Goal: Information Seeking & Learning: Check status

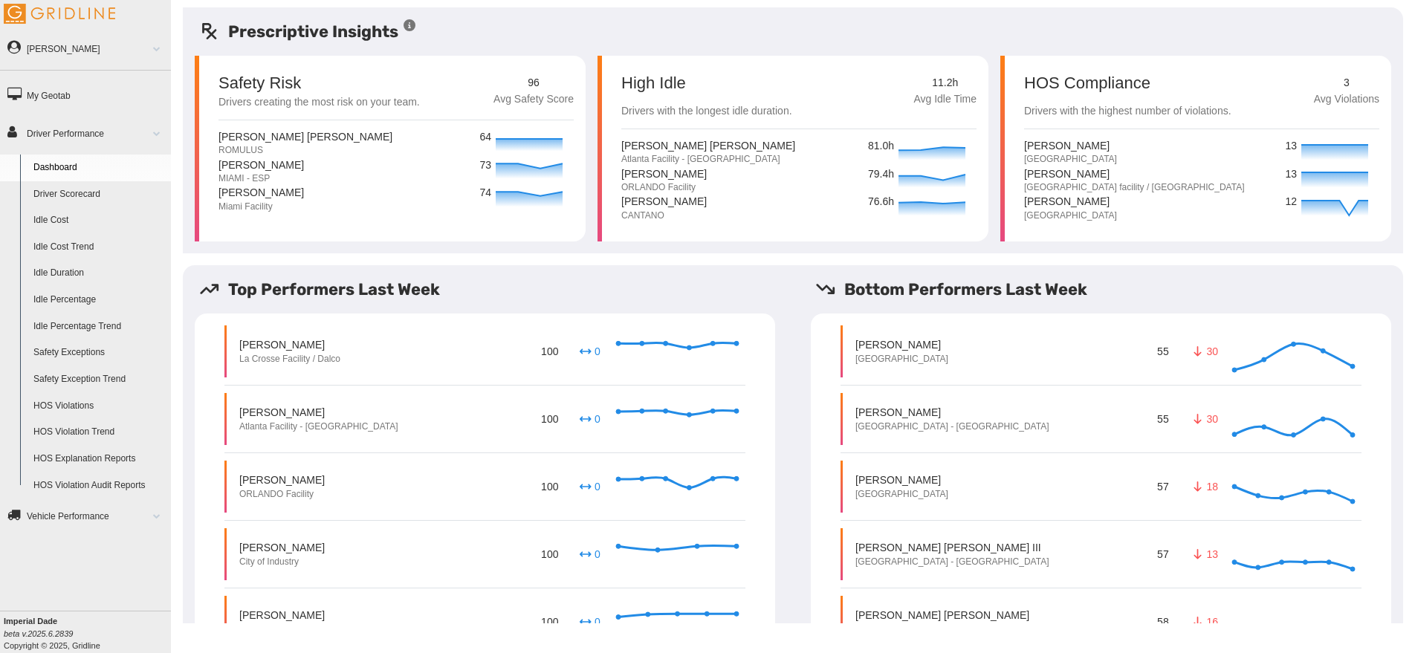
click at [64, 196] on link "Driver Scorecard" at bounding box center [99, 194] width 144 height 27
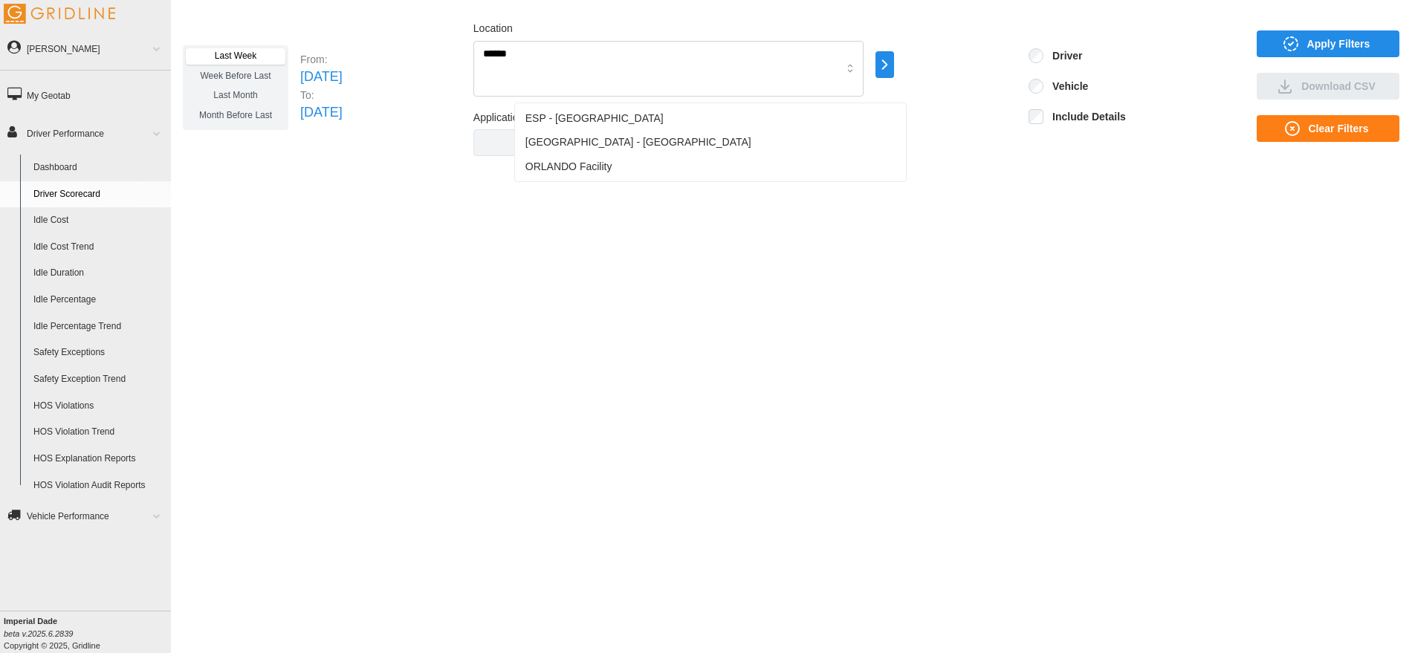
type input "*******"
click at [723, 166] on div "ORLANDO Facility" at bounding box center [710, 167] width 385 height 25
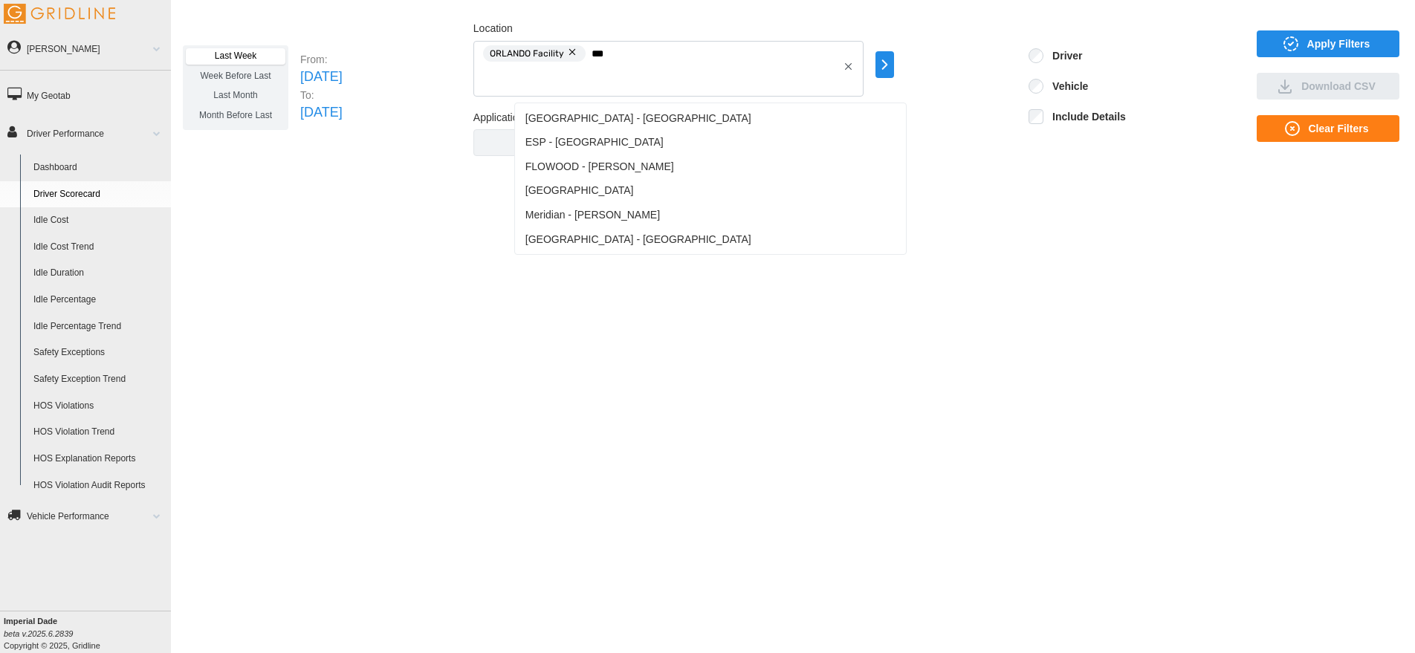
type input "****"
click at [656, 242] on span "[GEOGRAPHIC_DATA] - [GEOGRAPHIC_DATA]" at bounding box center [639, 240] width 226 height 16
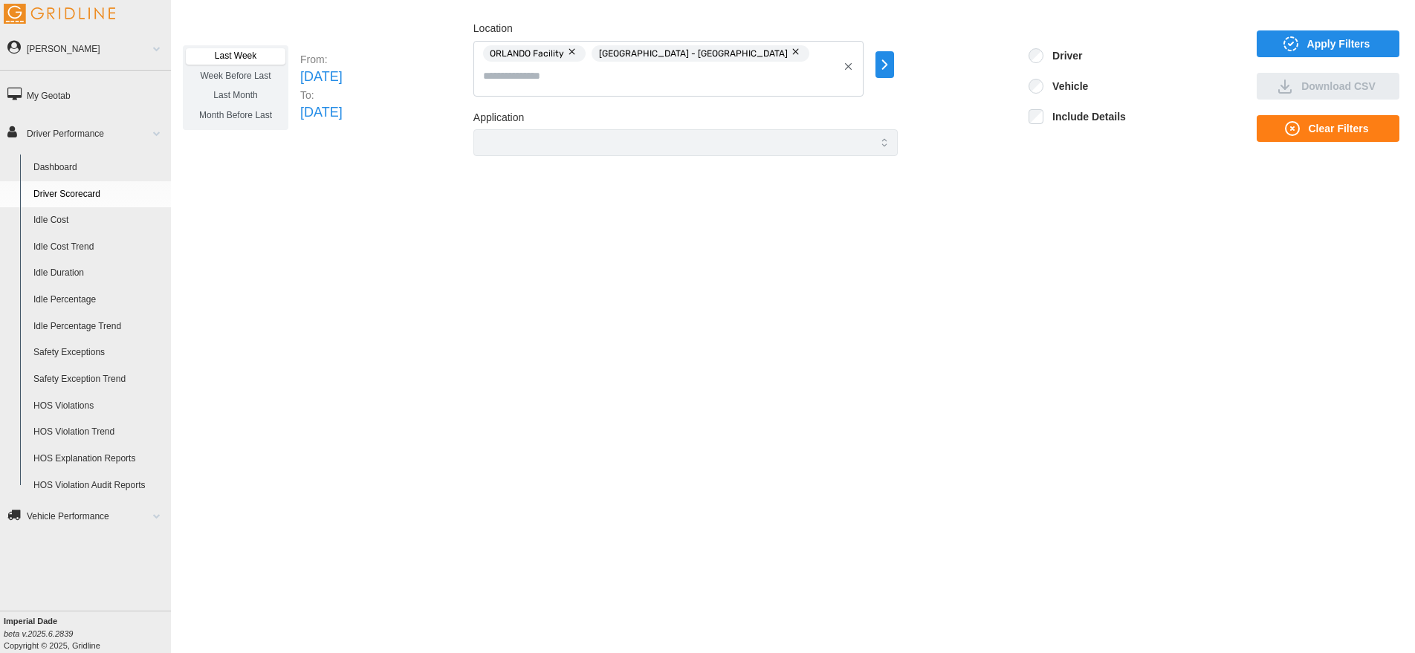
click at [1349, 49] on span "Apply Filters" at bounding box center [1338, 43] width 63 height 25
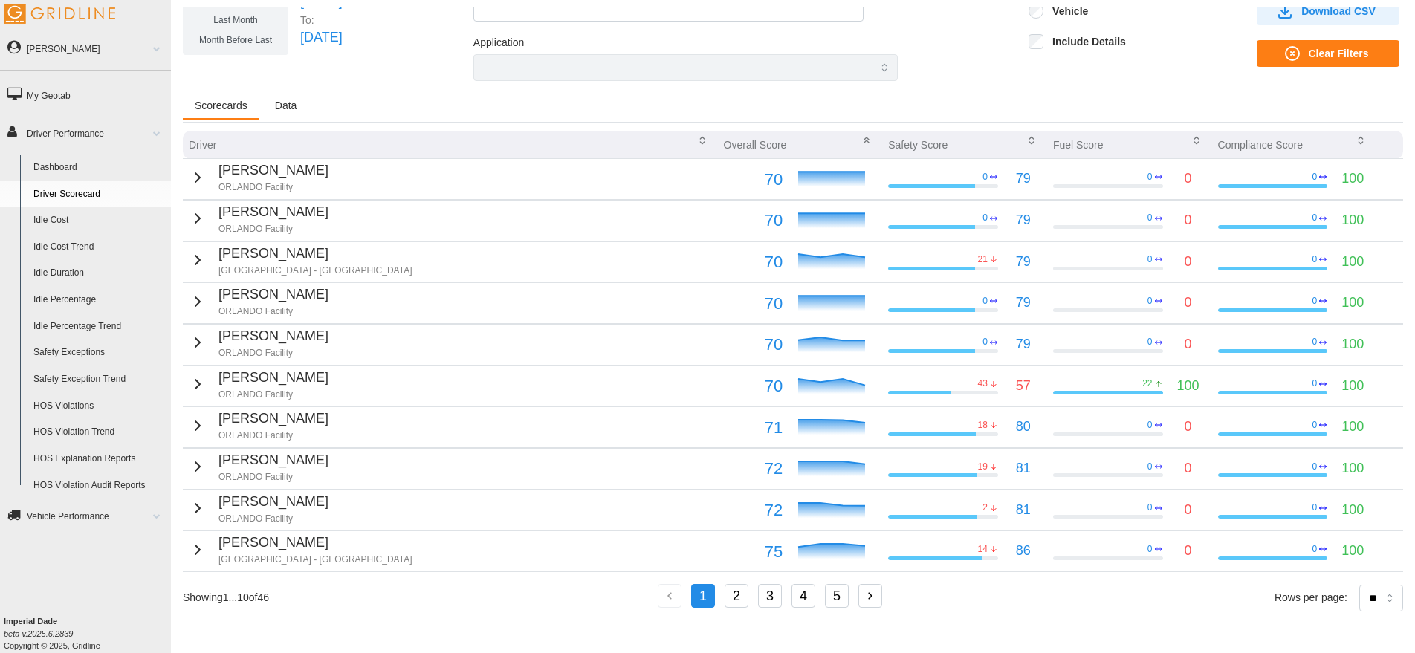
scroll to position [75, 0]
click at [740, 592] on button "2" at bounding box center [737, 596] width 24 height 24
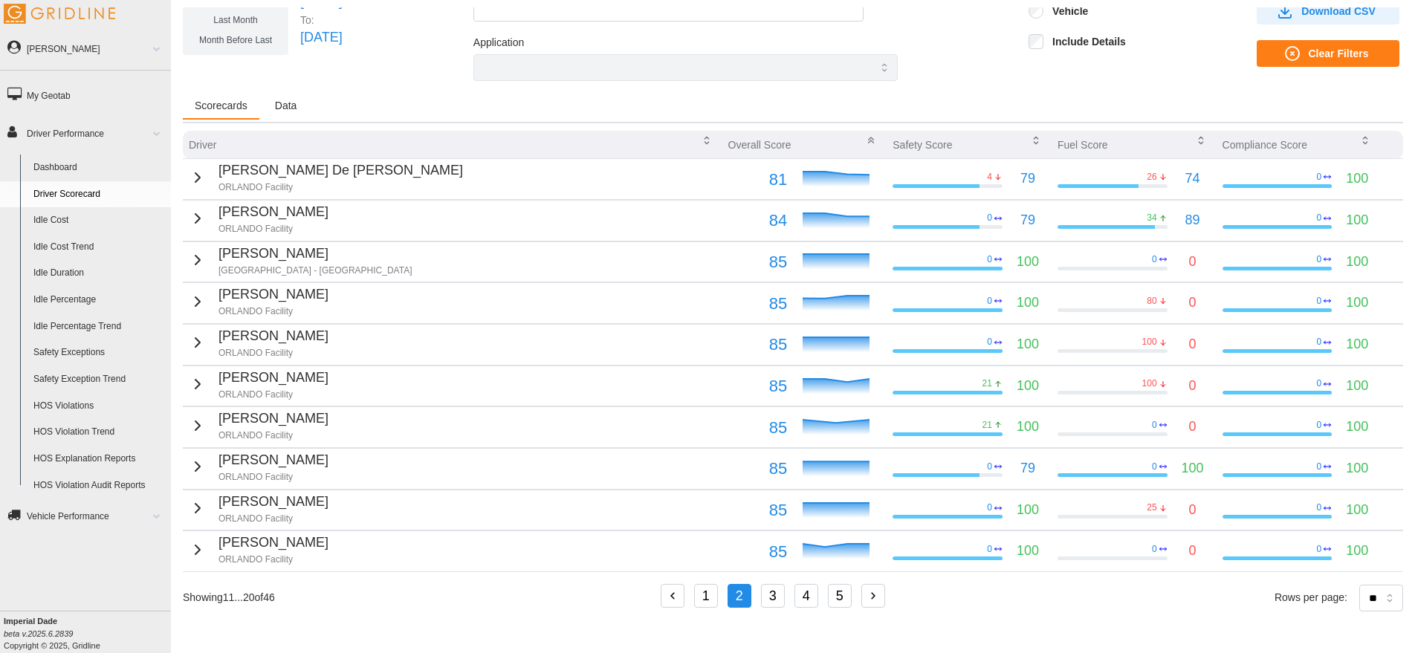
click at [195, 220] on icon "button" at bounding box center [197, 218] width 4 height 9
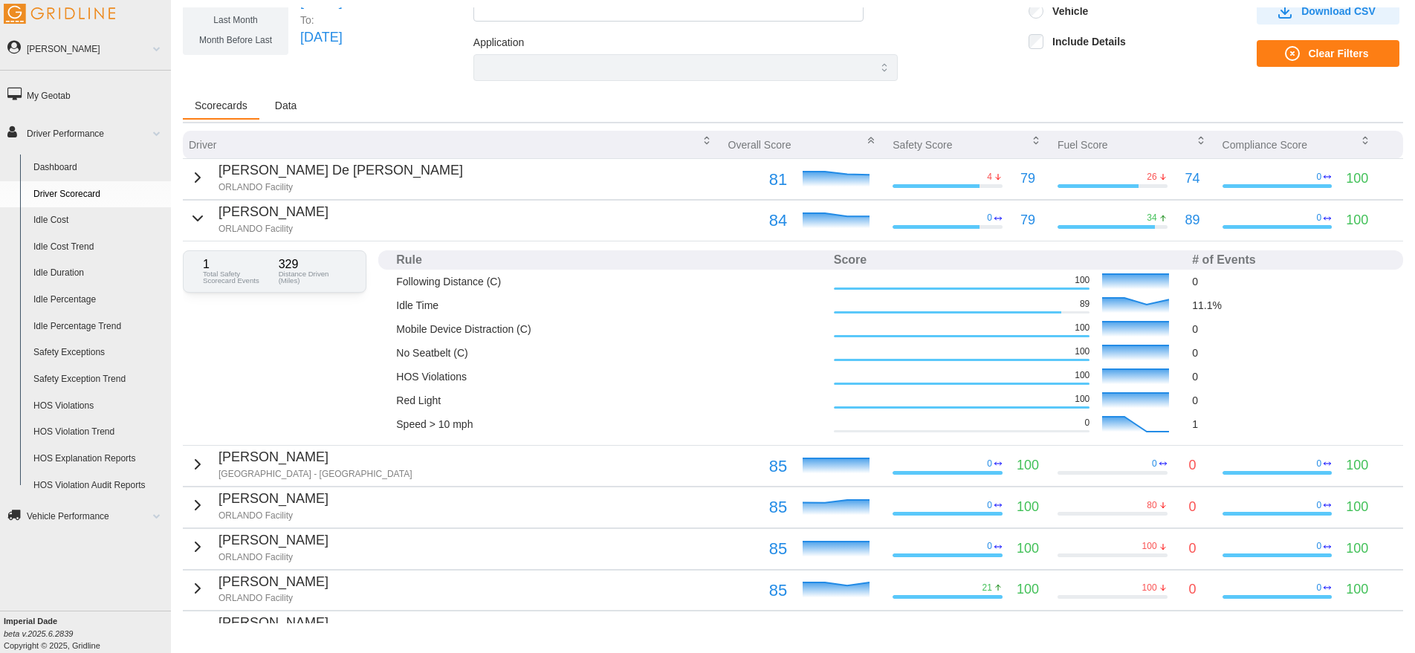
click at [191, 222] on icon "button" at bounding box center [198, 219] width 18 height 18
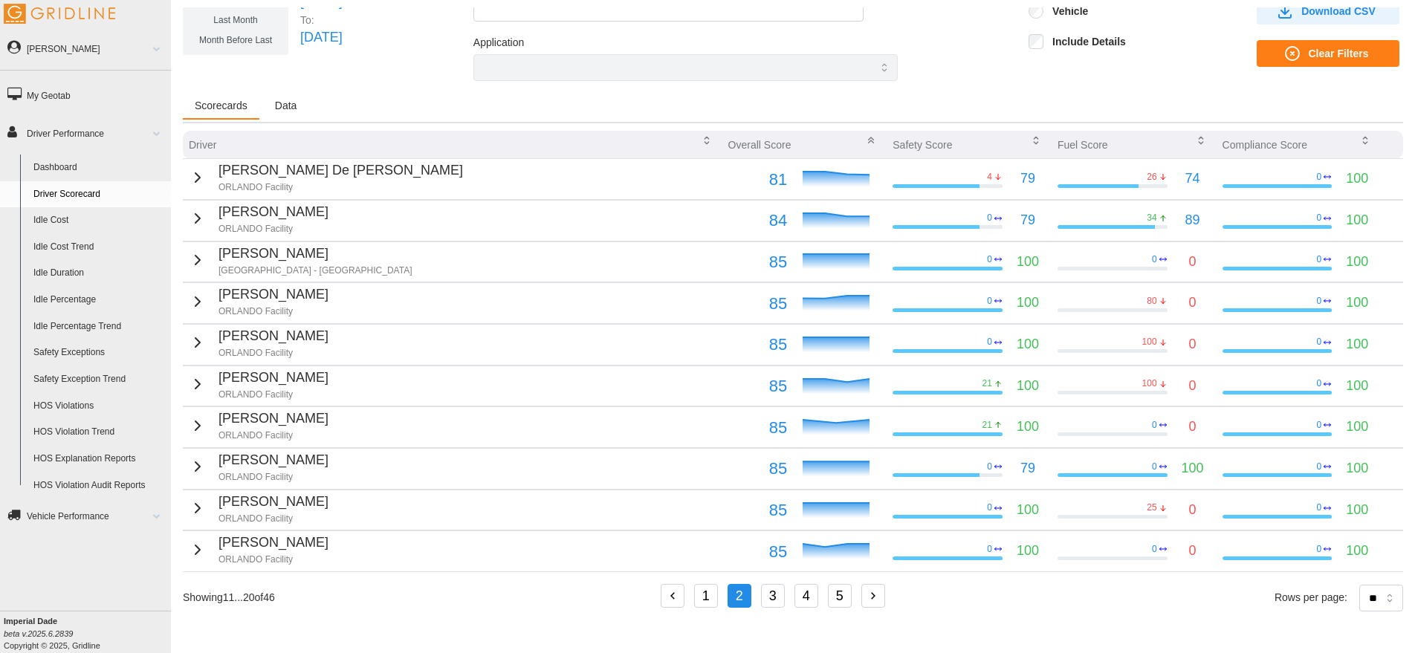
click at [777, 591] on button "3" at bounding box center [773, 596] width 24 height 24
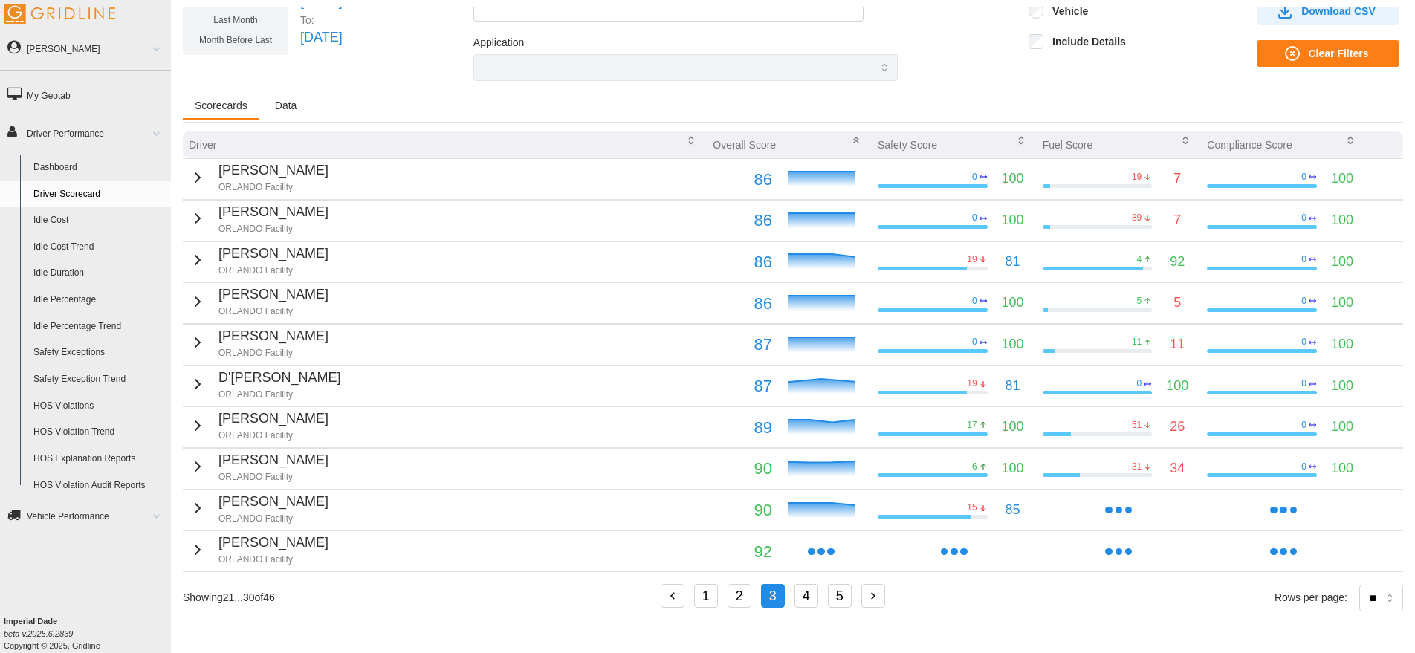
click at [802, 594] on button "4" at bounding box center [807, 596] width 24 height 24
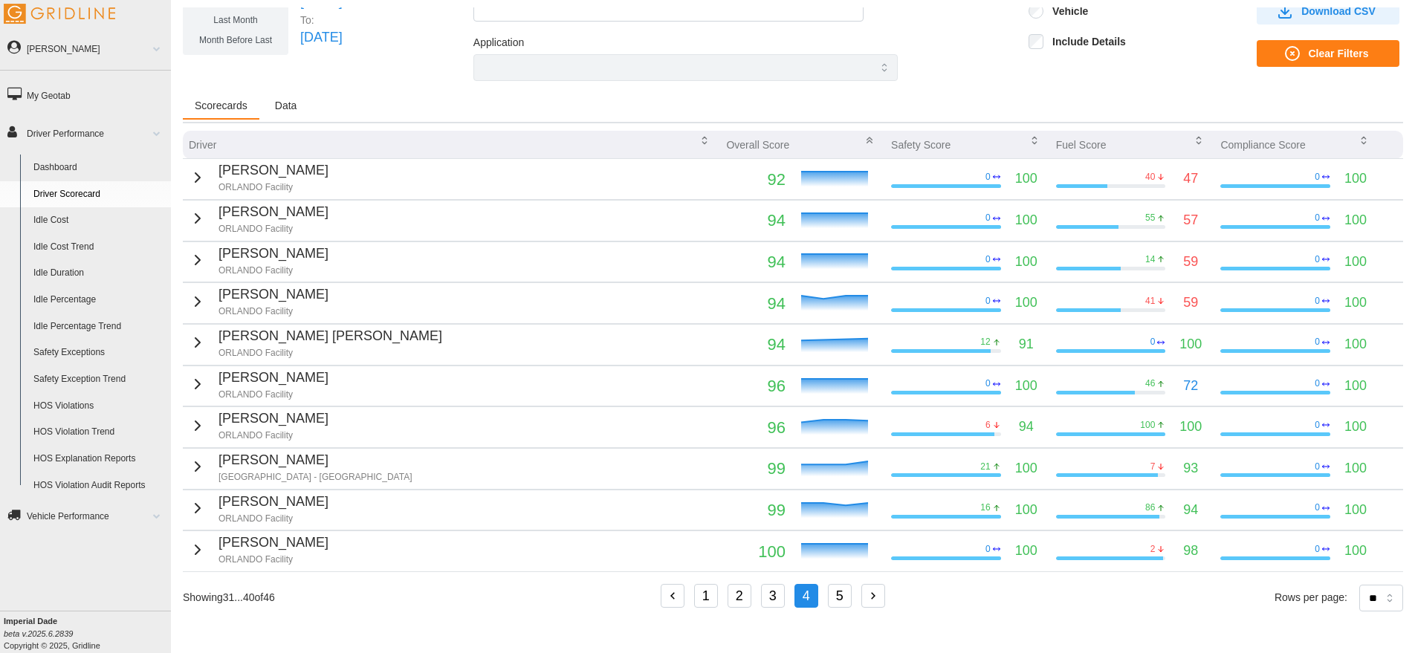
click at [189, 305] on icon "button" at bounding box center [198, 302] width 18 height 18
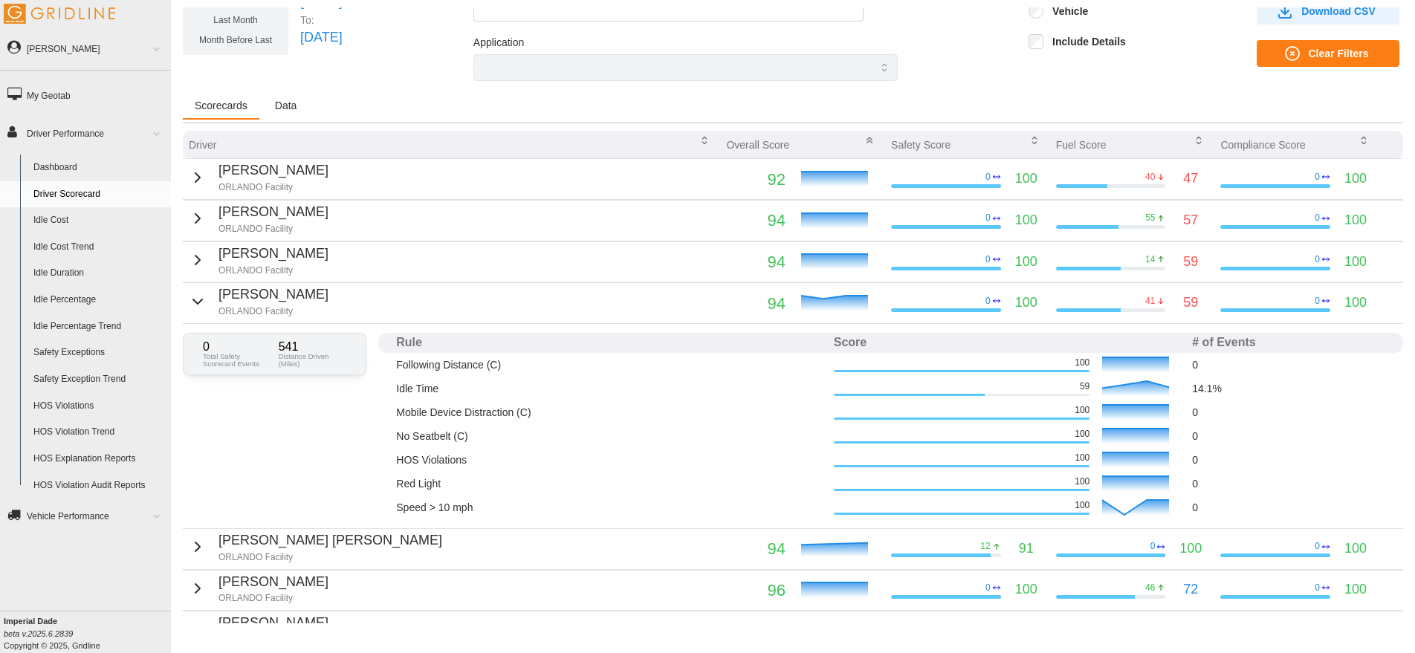
scroll to position [149, 0]
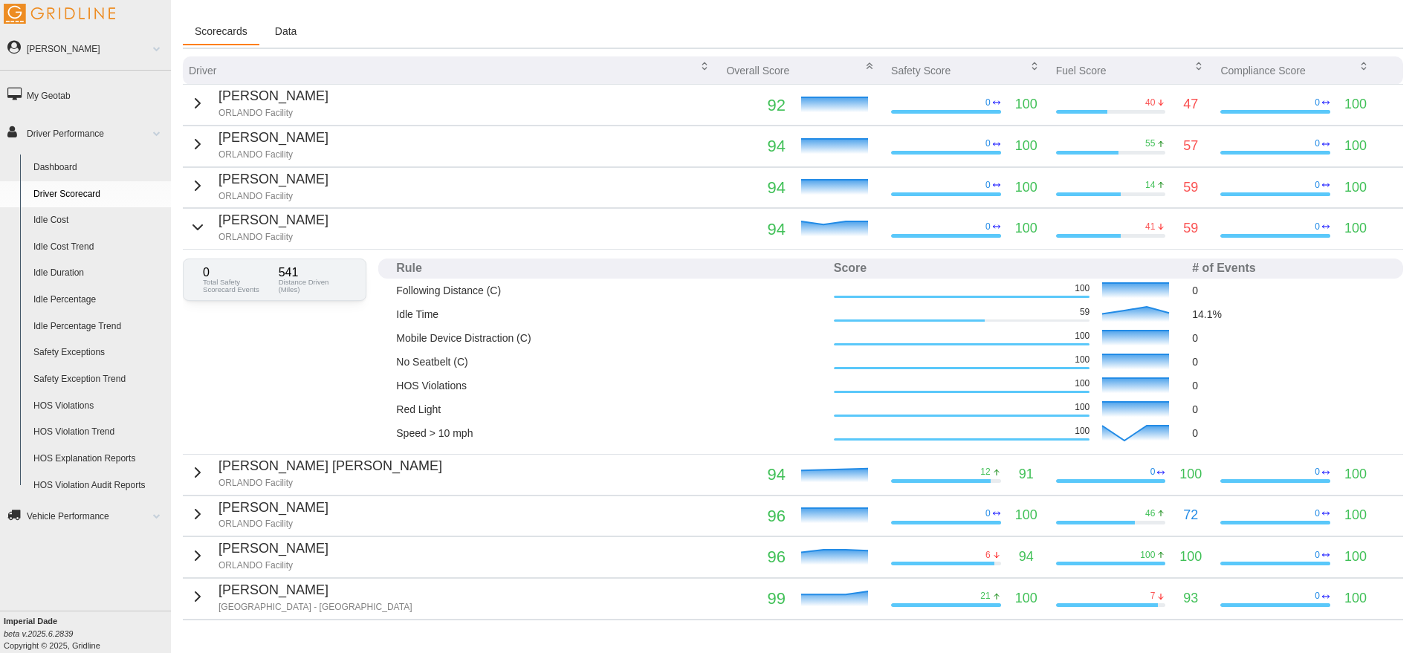
click at [193, 226] on icon "button" at bounding box center [198, 228] width 18 height 18
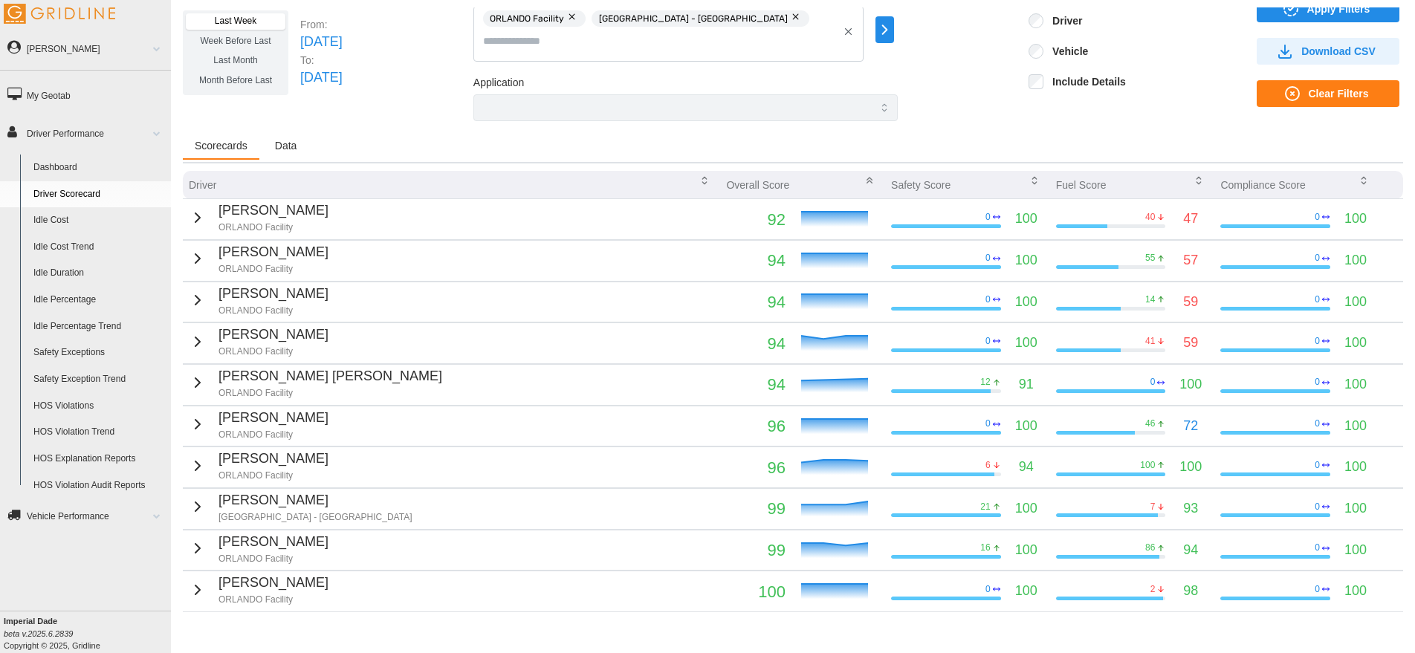
scroll to position [12, 0]
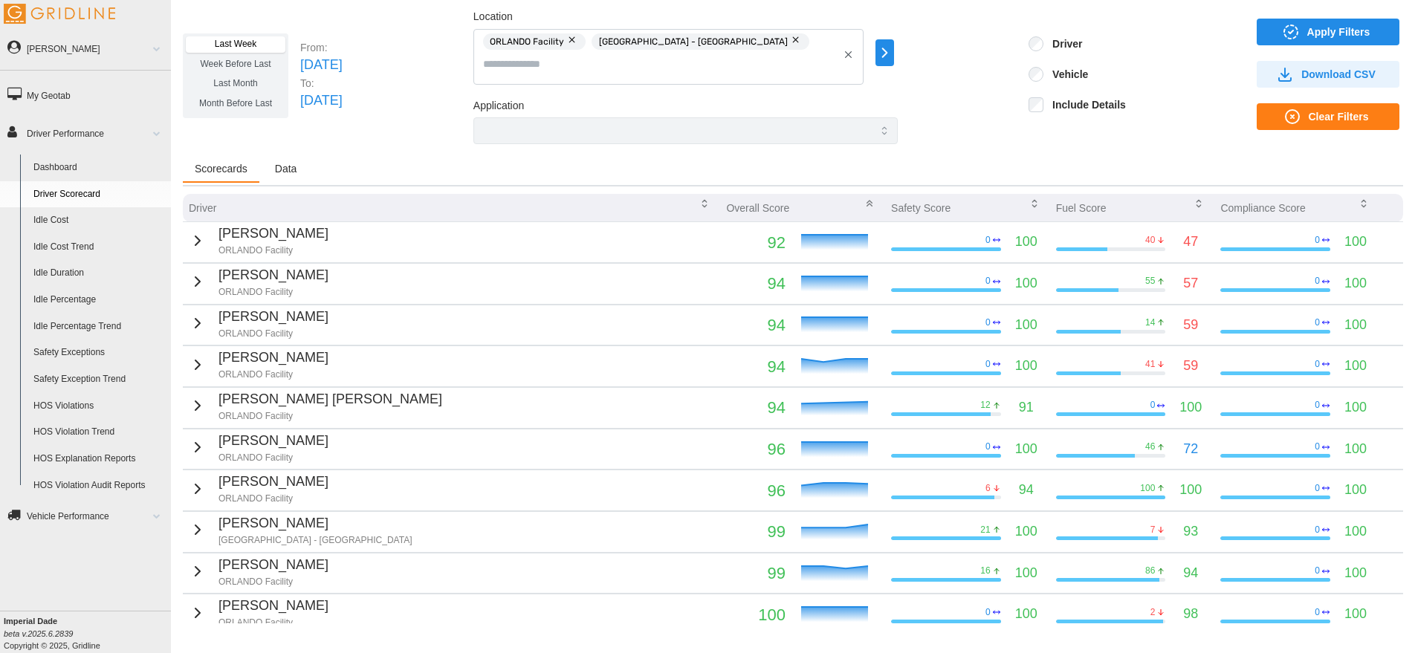
click at [54, 400] on link "HOS Violations" at bounding box center [99, 406] width 144 height 27
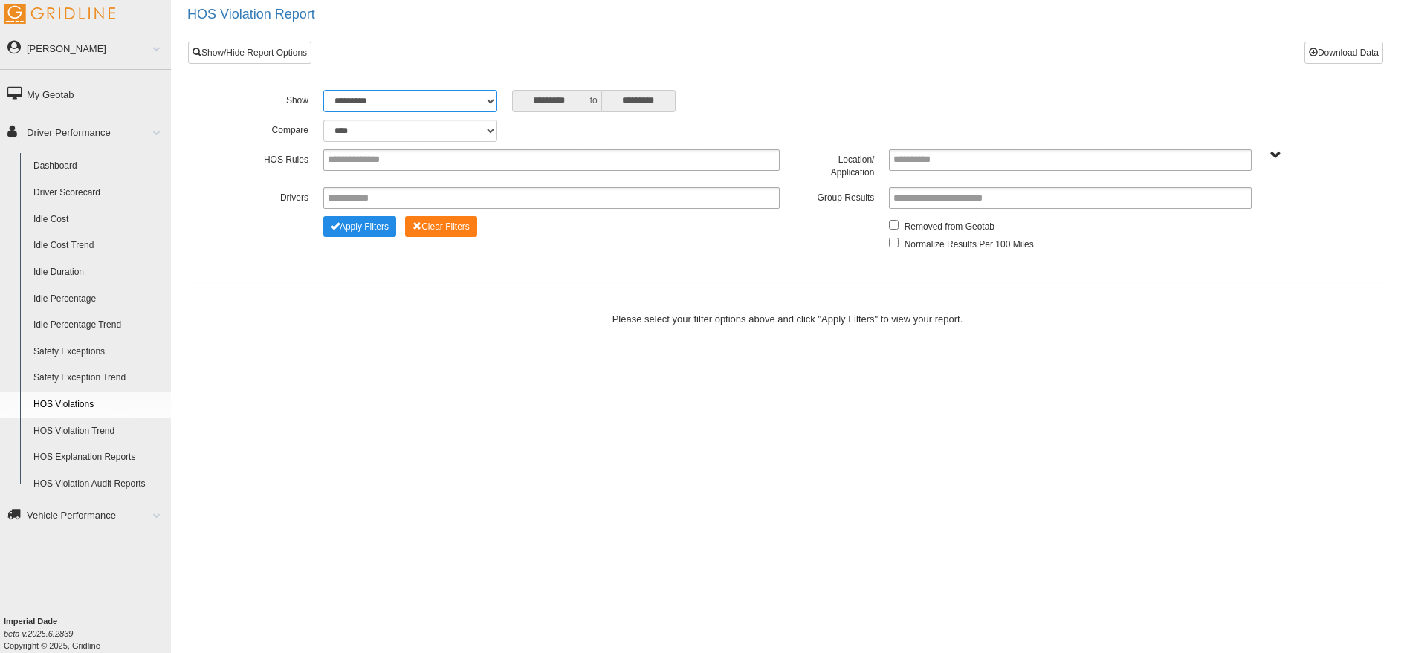
click at [494, 104] on select "**********" at bounding box center [410, 101] width 174 height 22
click at [665, 45] on div "**********" at bounding box center [787, 156] width 1199 height 229
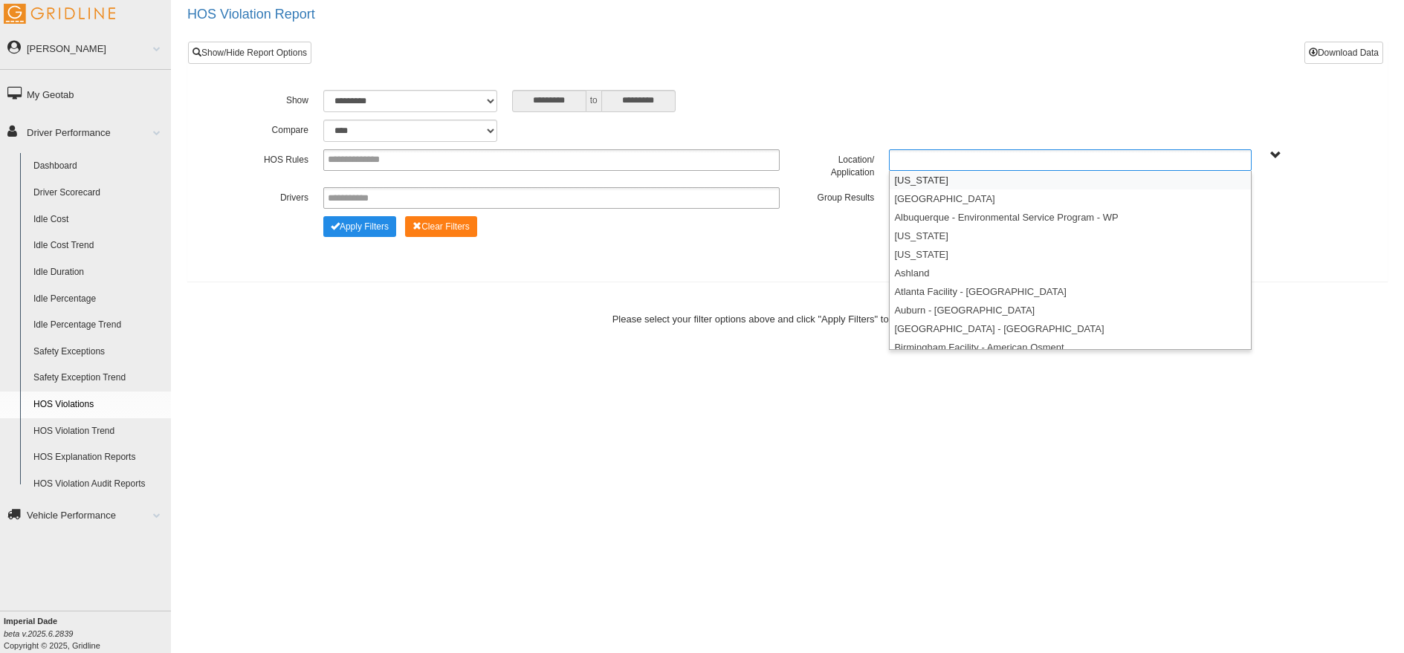
click at [969, 165] on ul at bounding box center [1070, 160] width 363 height 22
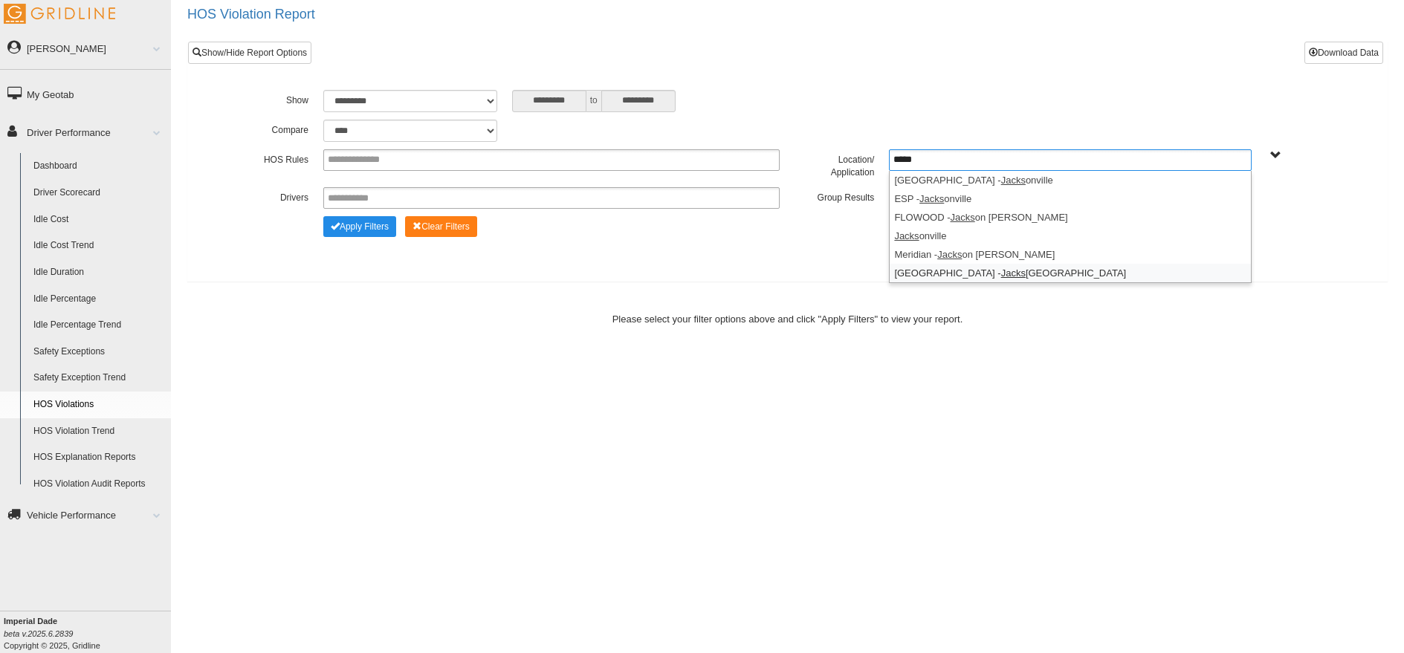
type input "*****"
click at [1069, 265] on li "Orlando - Jacks onville Cross Dock" at bounding box center [1070, 273] width 361 height 19
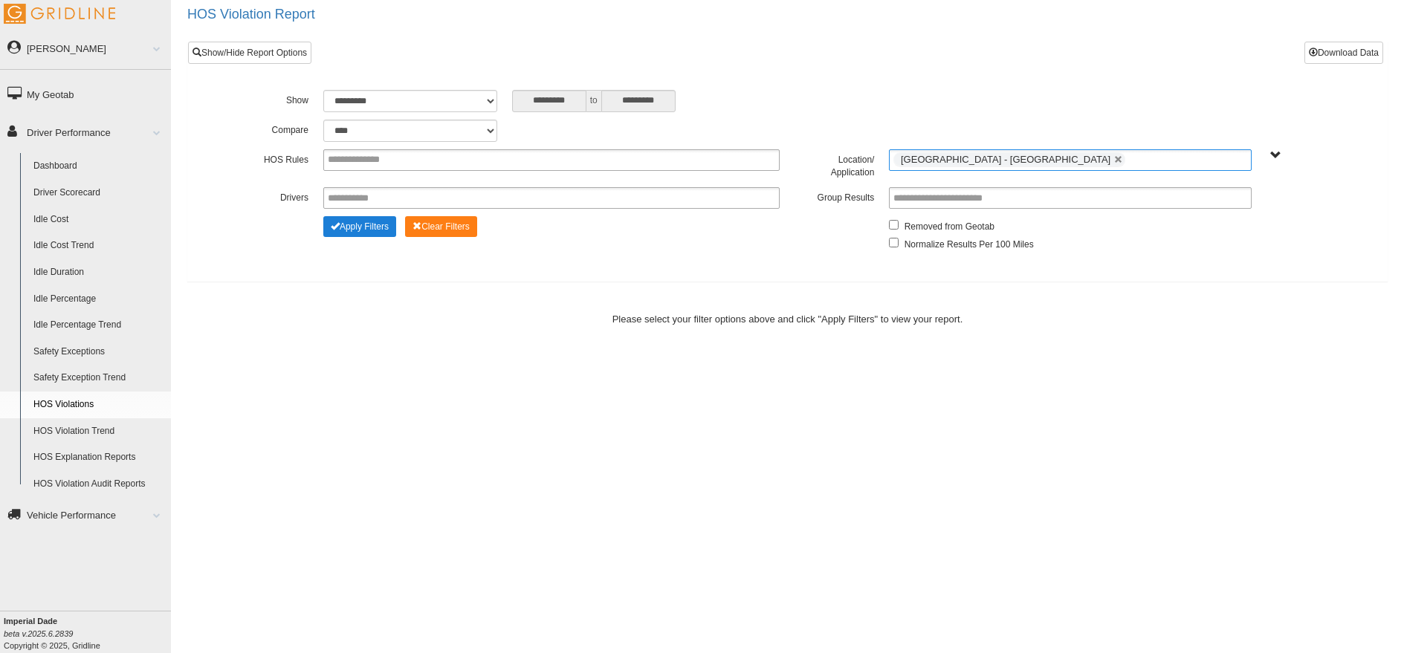
click at [384, 230] on button "Apply Filters" at bounding box center [359, 226] width 73 height 21
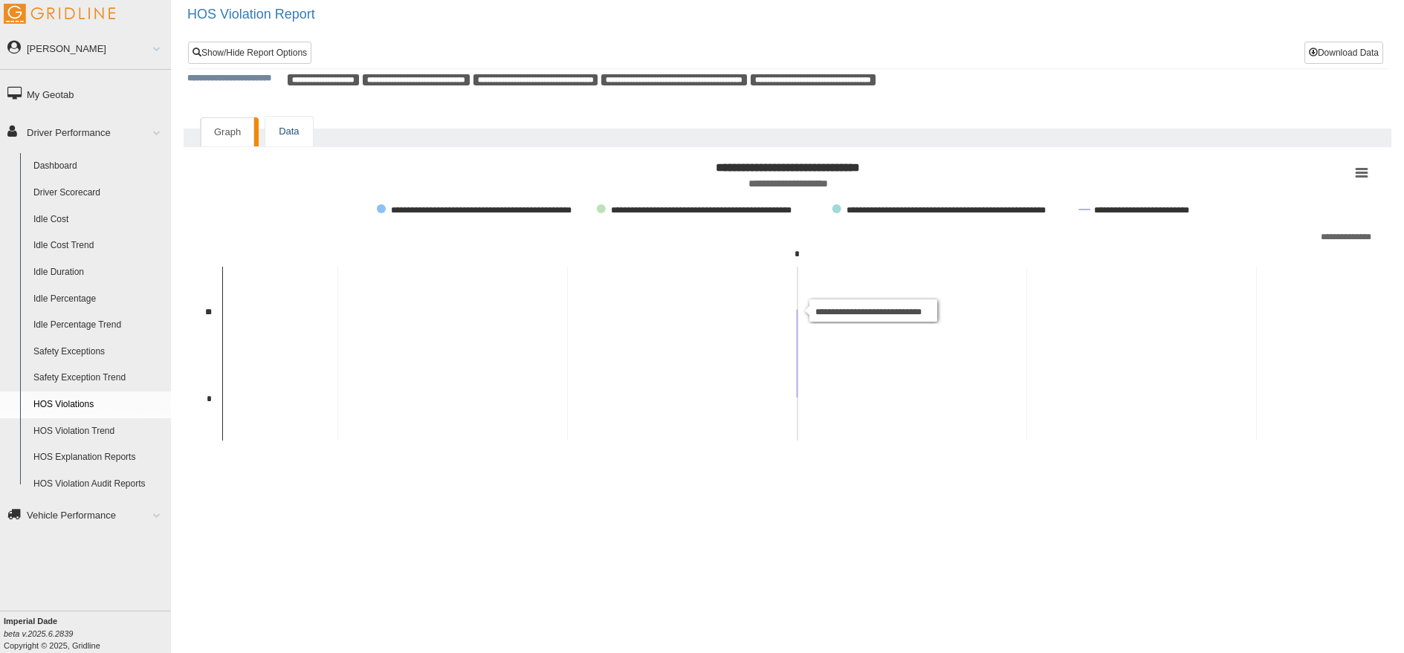
click at [277, 126] on link "Data" at bounding box center [288, 132] width 47 height 30
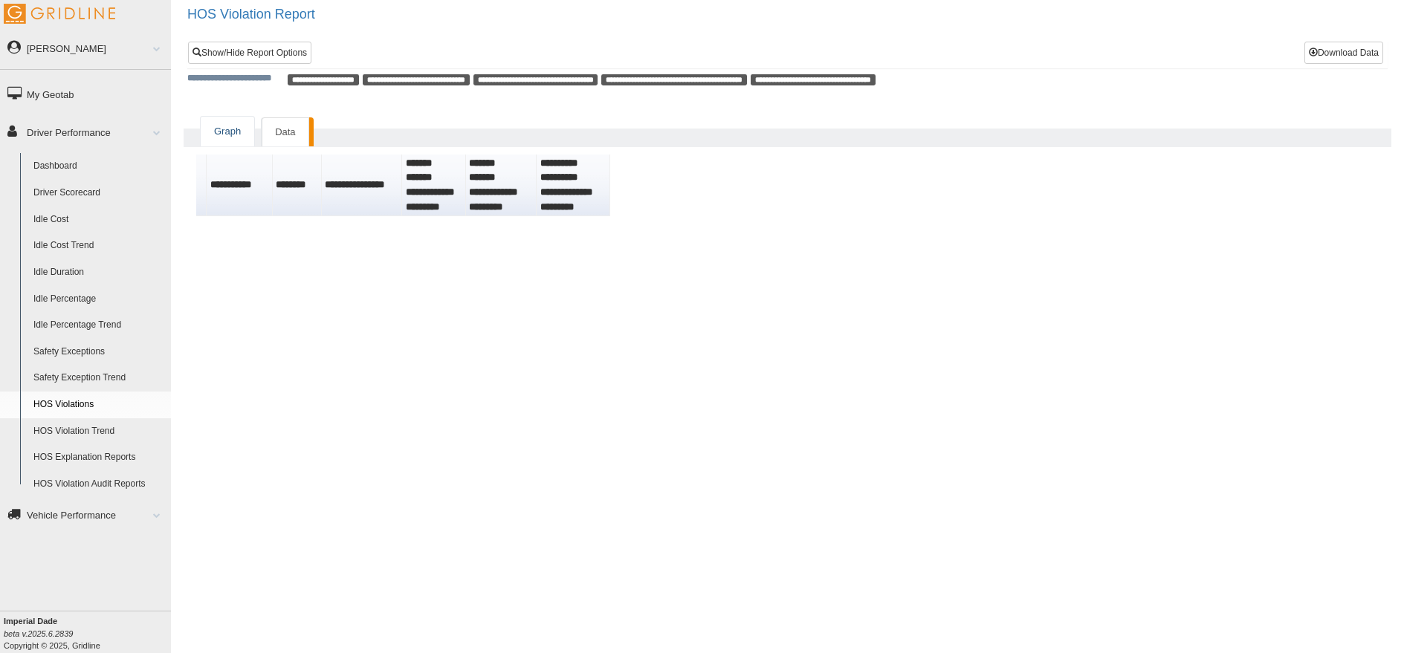
click at [219, 129] on link "Graph" at bounding box center [228, 132] width 54 height 30
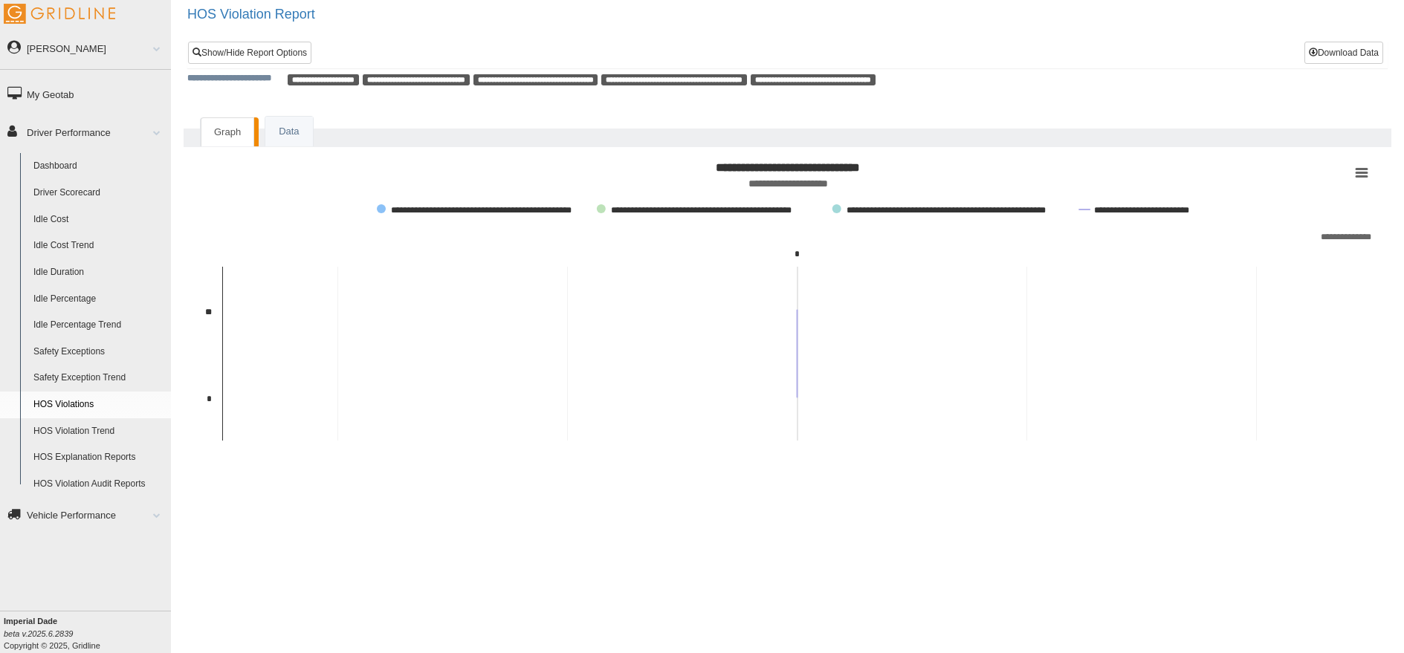
click at [74, 164] on link "Dashboard" at bounding box center [99, 166] width 144 height 27
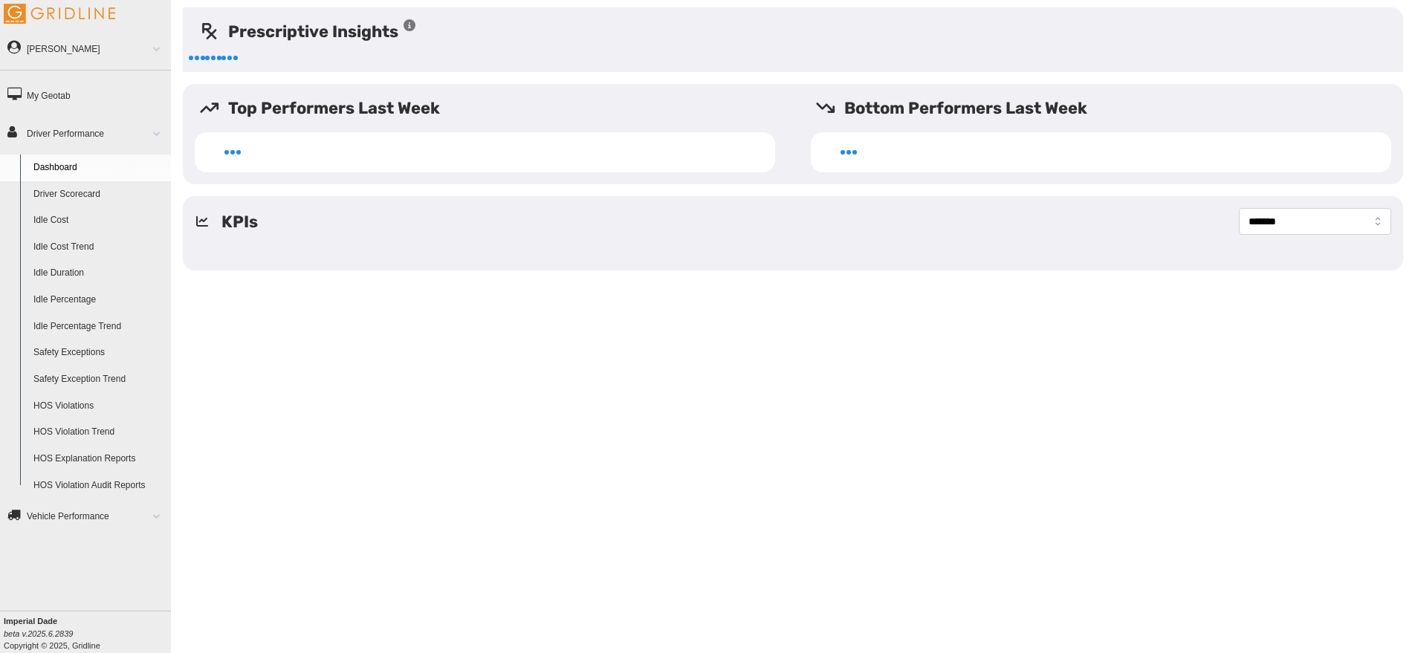
click at [83, 198] on link "Driver Scorecard" at bounding box center [99, 194] width 144 height 27
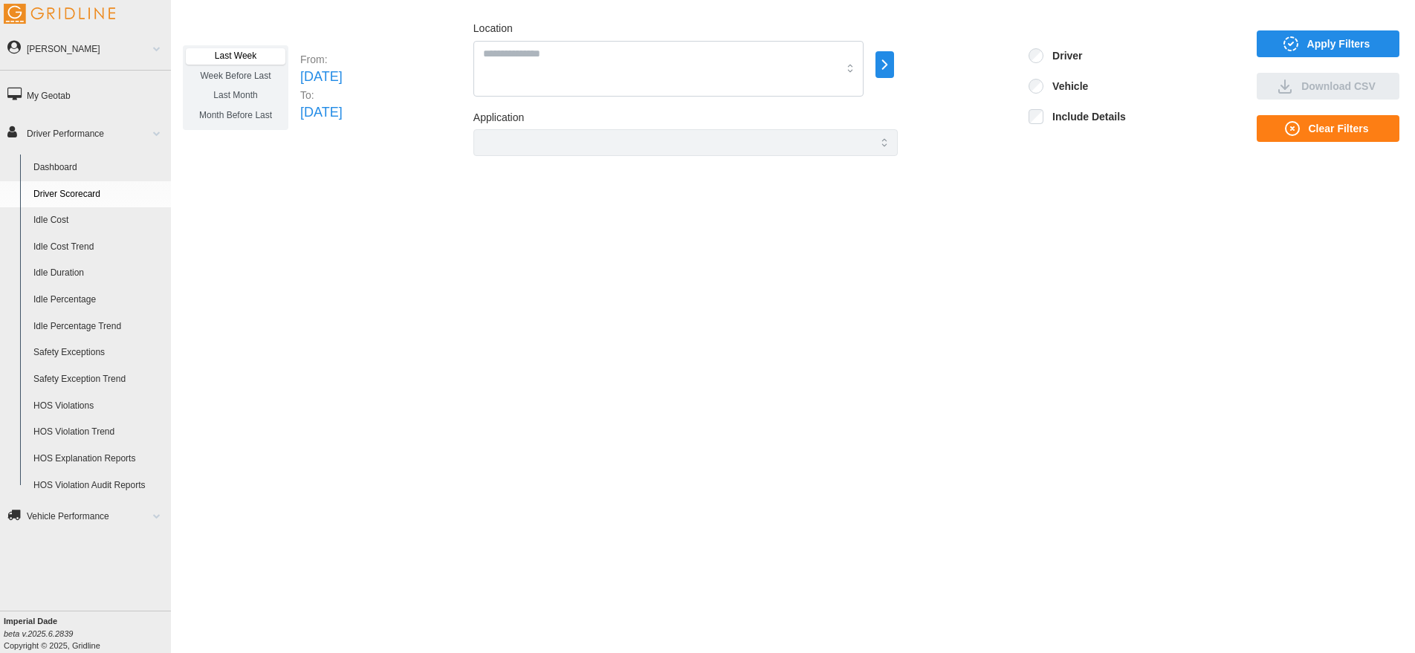
click at [249, 100] on span "Last Month" at bounding box center [235, 95] width 44 height 10
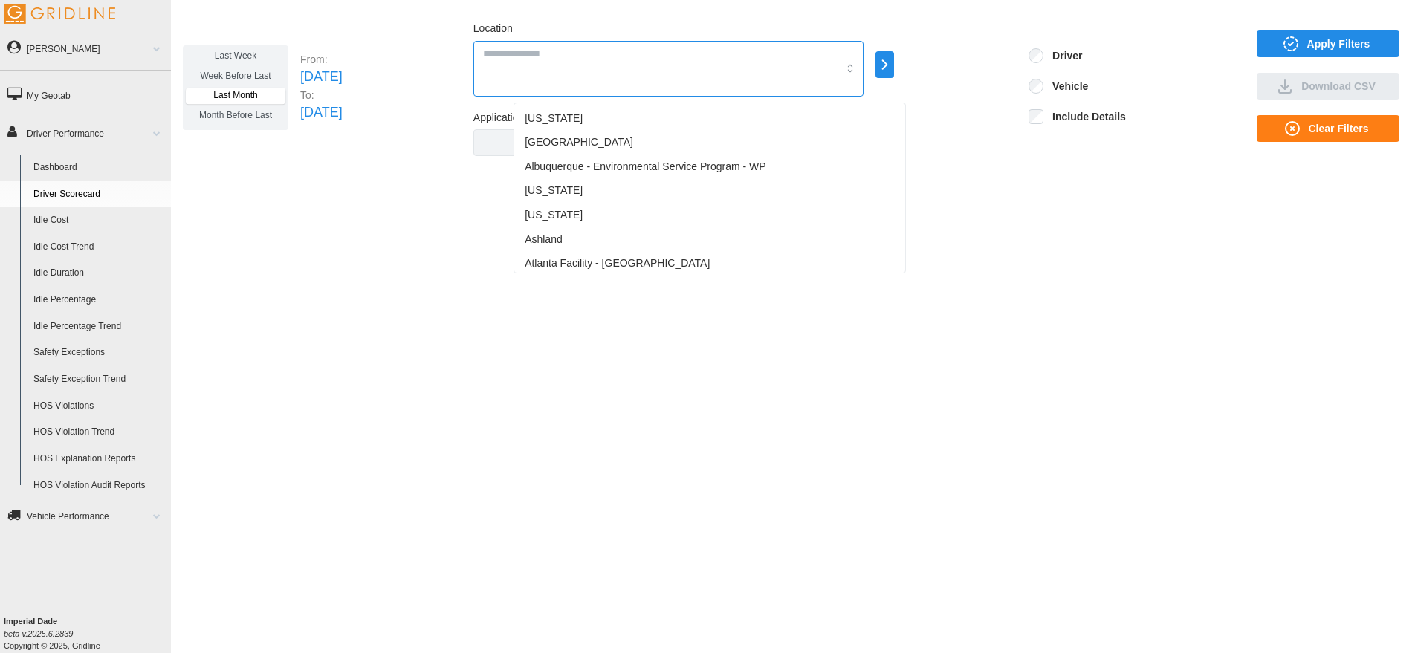
click at [662, 71] on div at bounding box center [668, 69] width 390 height 56
click at [289, 168] on div "Last Week Week Before Last Last Month Month Before Last From: [DATE] To: [DATE]…" at bounding box center [793, 315] width 1244 height 616
